Goal: Transaction & Acquisition: Purchase product/service

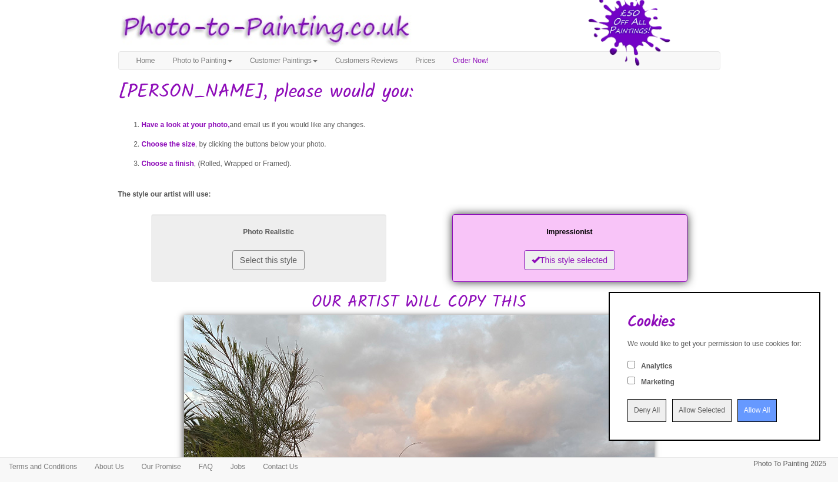
click at [737, 408] on input "Allow All" at bounding box center [756, 410] width 39 height 23
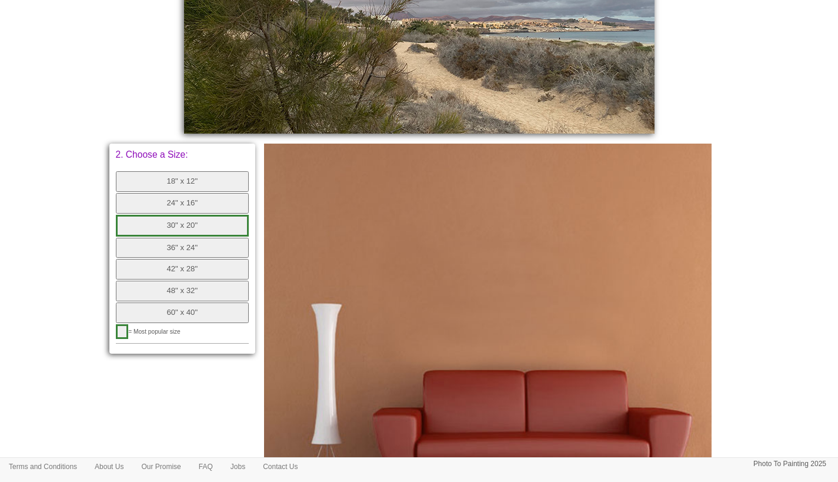
scroll to position [489, 0]
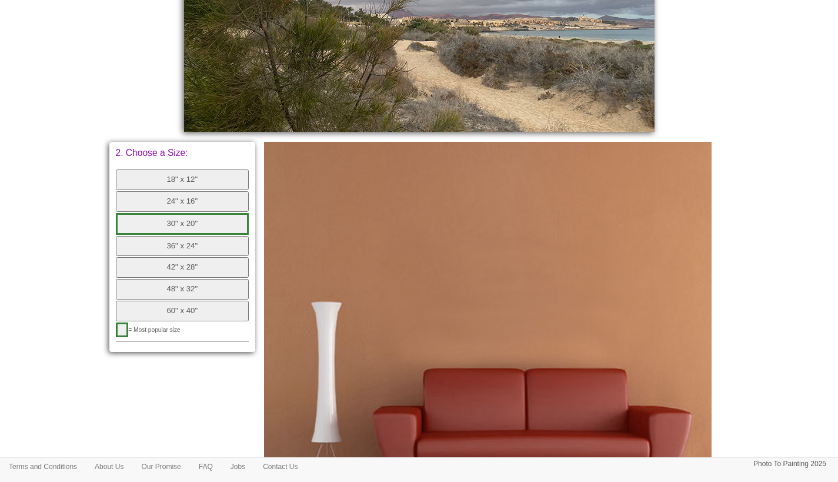
click at [207, 236] on button "36" x 24"" at bounding box center [182, 246] width 133 height 21
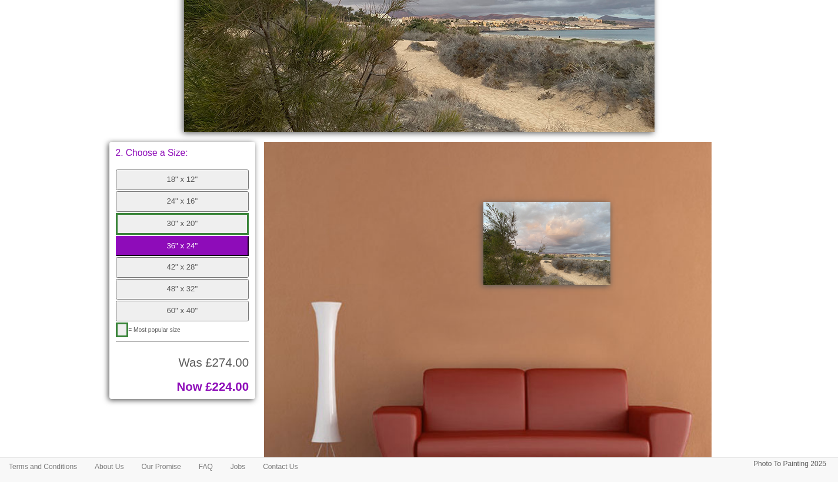
click at [207, 236] on button "36" x 24"" at bounding box center [182, 246] width 133 height 21
click at [202, 279] on button "48" x 32"" at bounding box center [182, 289] width 133 height 21
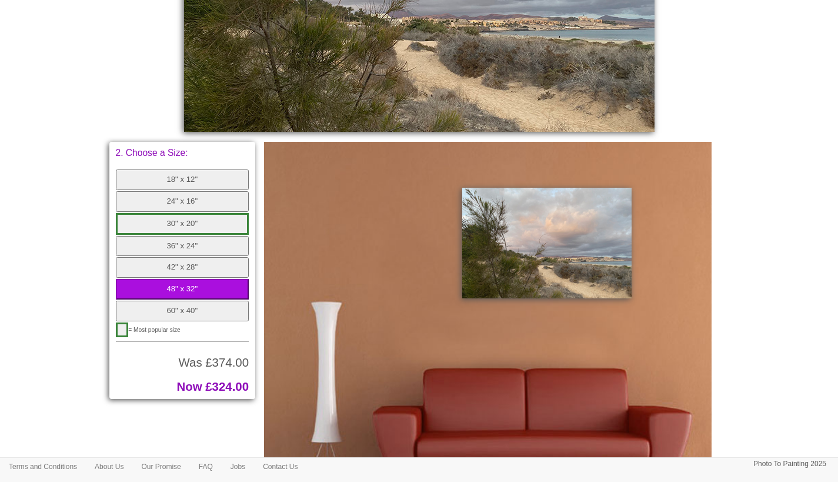
click at [208, 300] on button "60" x 40"" at bounding box center [182, 310] width 133 height 21
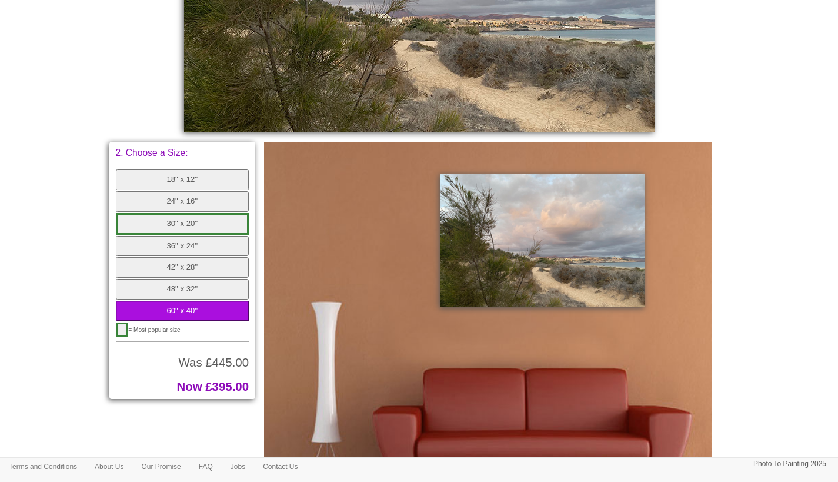
click at [208, 279] on button "48" x 32"" at bounding box center [182, 289] width 133 height 21
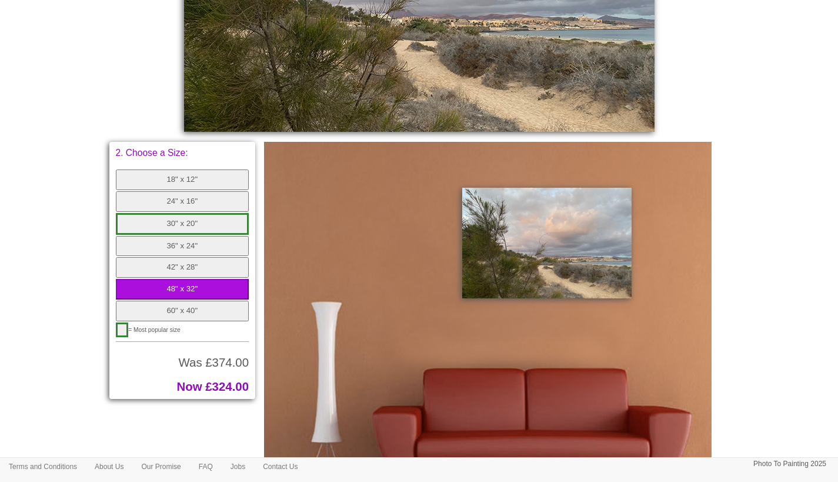
click at [211, 257] on button "42" x 28"" at bounding box center [182, 267] width 133 height 21
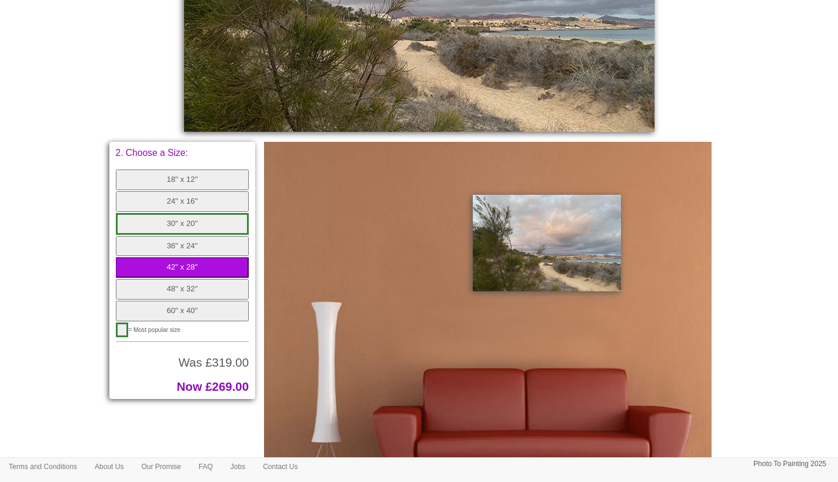
click at [211, 238] on button "36" x 24"" at bounding box center [182, 246] width 133 height 21
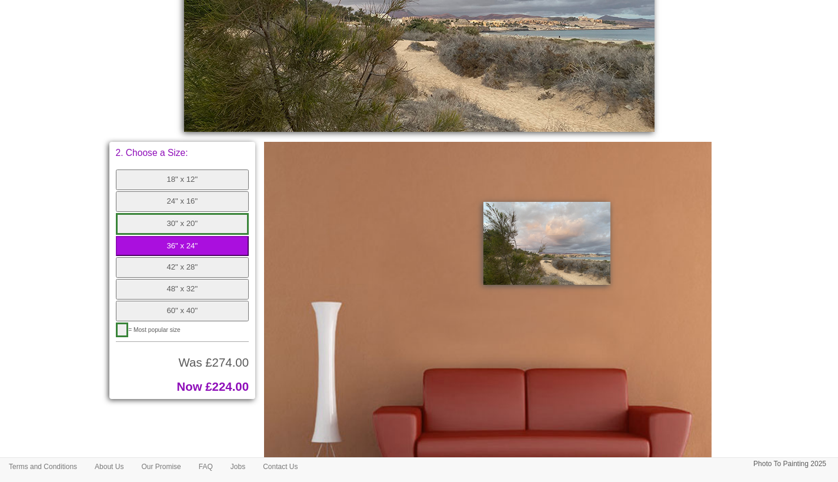
click at [210, 198] on button "24" x 16"" at bounding box center [182, 201] width 133 height 21
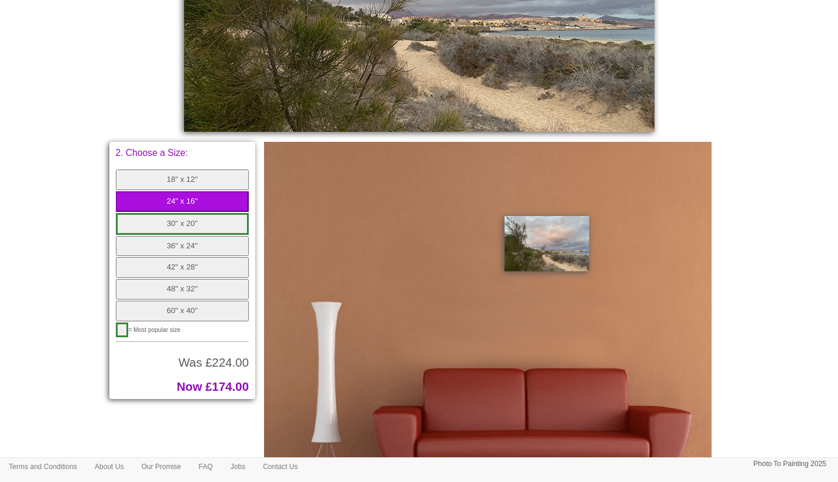
click at [204, 218] on button "30" x 20"" at bounding box center [182, 224] width 133 height 22
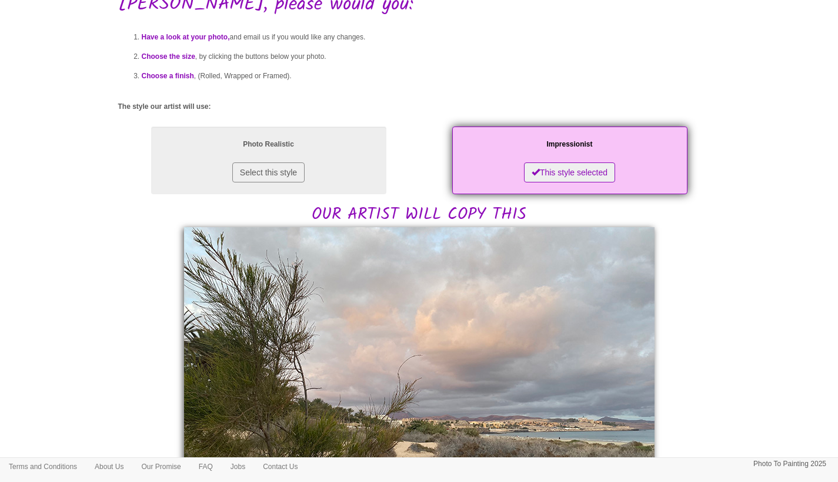
scroll to position [0, 0]
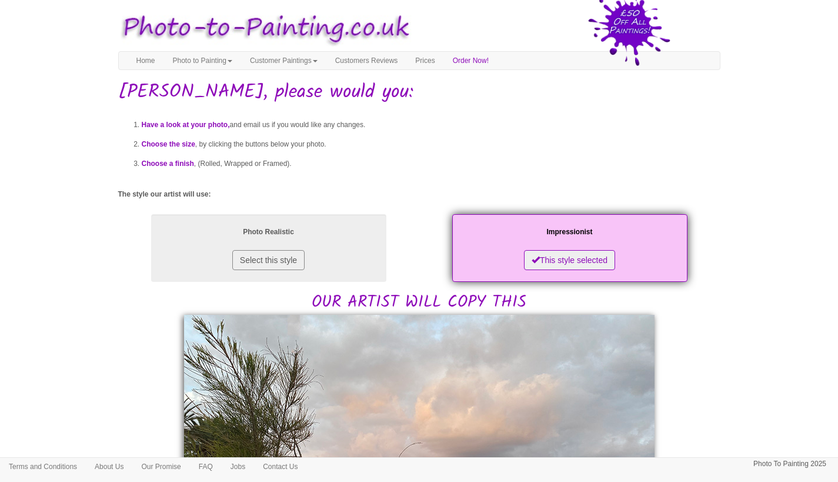
click at [179, 154] on li "Choose a finish , (Rolled, Wrapped or Framed)." at bounding box center [431, 163] width 579 height 19
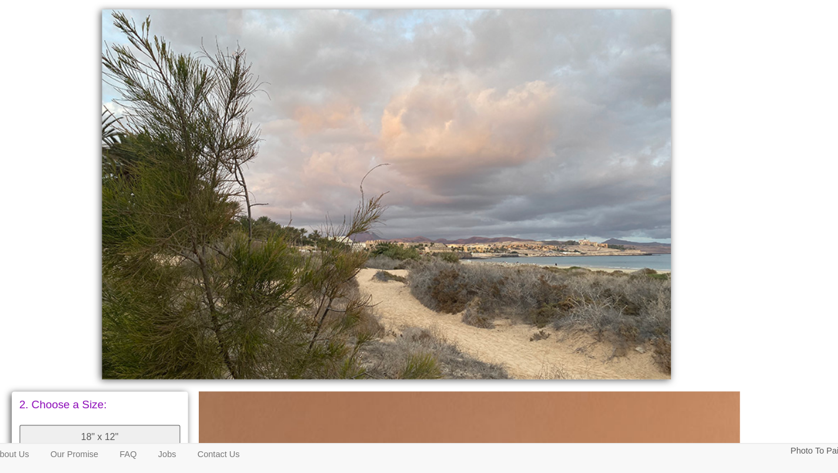
scroll to position [235, 0]
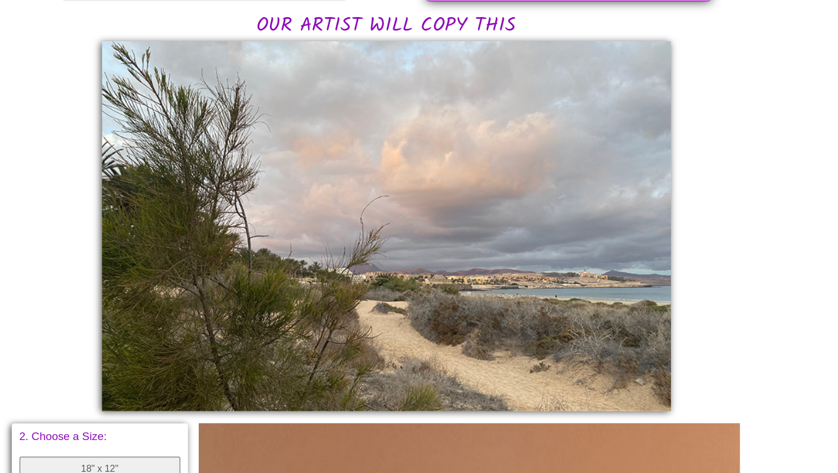
click at [216, 143] on img at bounding box center [419, 233] width 470 height 306
